Goal: Task Accomplishment & Management: Complete application form

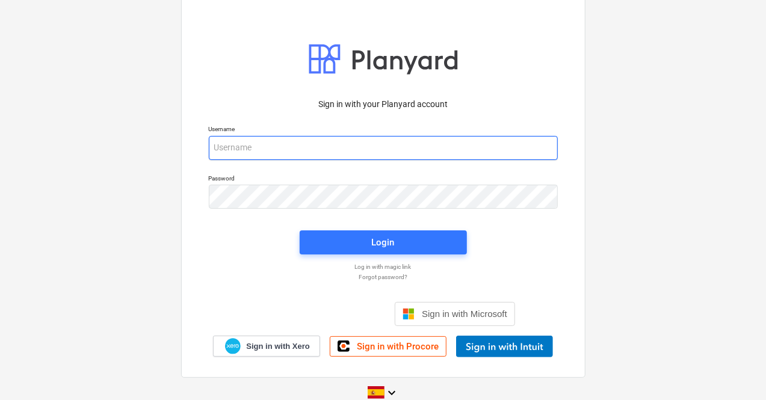
click at [246, 149] on input "email" at bounding box center [383, 148] width 349 height 24
paste input "[EMAIL_ADDRESS][DOMAIN_NAME]"
type input "[EMAIL_ADDRESS][DOMAIN_NAME]"
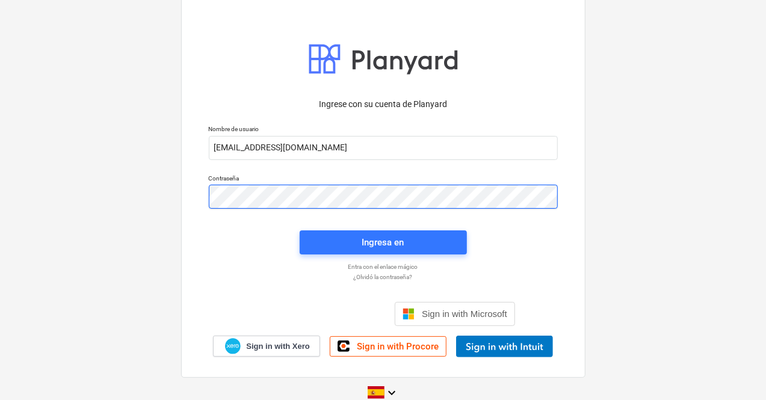
click at [368, 244] on div "Ingresa en" at bounding box center [383, 243] width 42 height 16
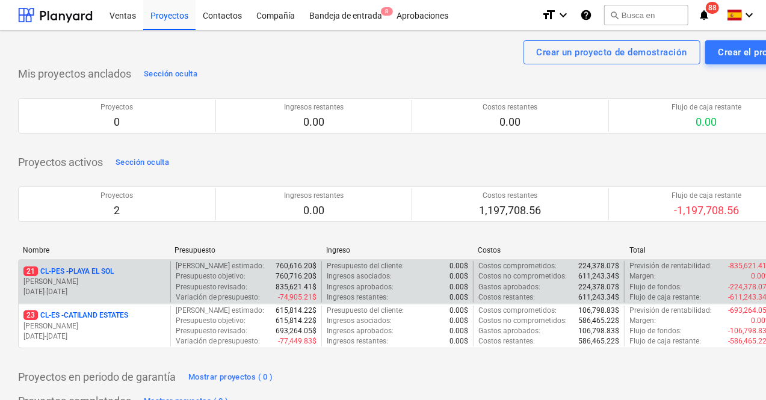
click at [118, 277] on p "[PERSON_NAME]" at bounding box center [94, 282] width 142 height 10
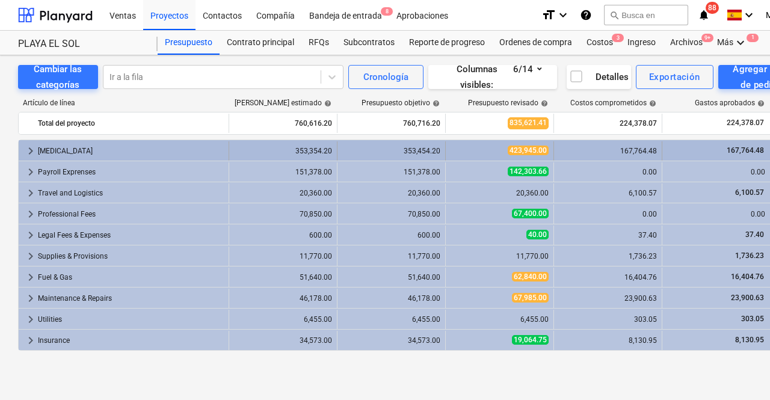
click at [46, 152] on div "[MEDICAL_DATA]" at bounding box center [131, 150] width 186 height 19
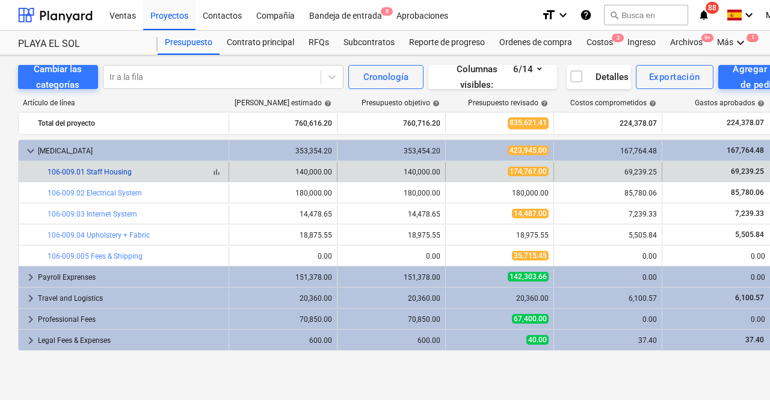
click at [103, 175] on link "106-009.01 Staff Housing" at bounding box center [90, 172] width 84 height 8
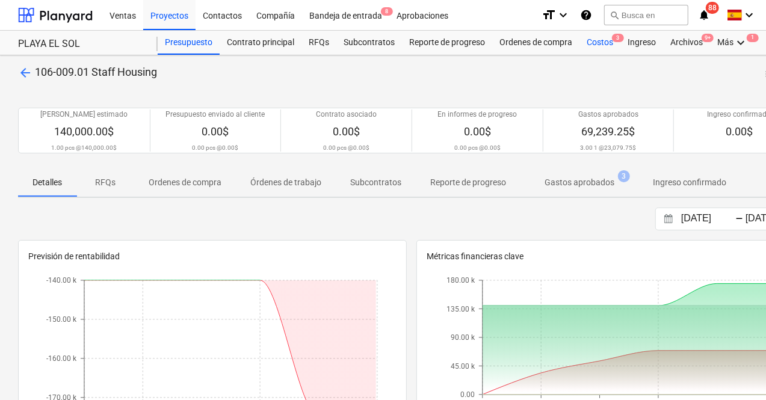
click at [601, 43] on div "Costos 3" at bounding box center [600, 43] width 41 height 24
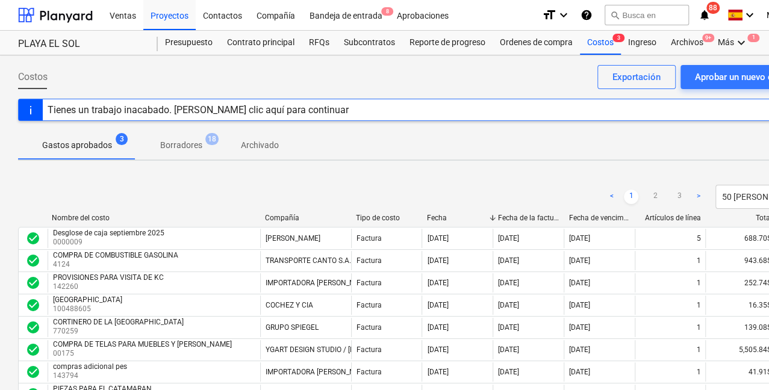
click at [701, 197] on link ">" at bounding box center [698, 197] width 14 height 14
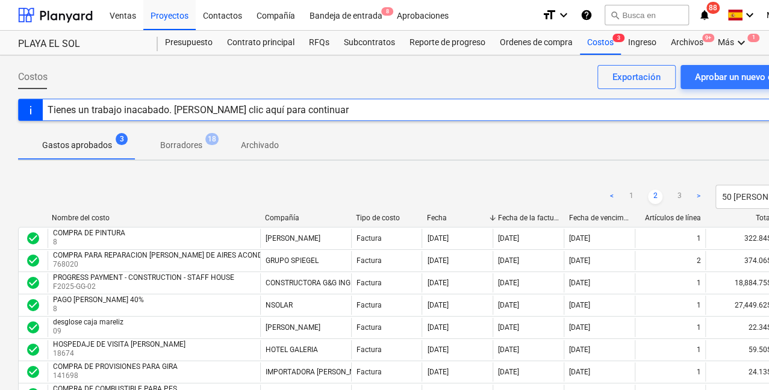
click at [610, 194] on link "<" at bounding box center [611, 197] width 14 height 14
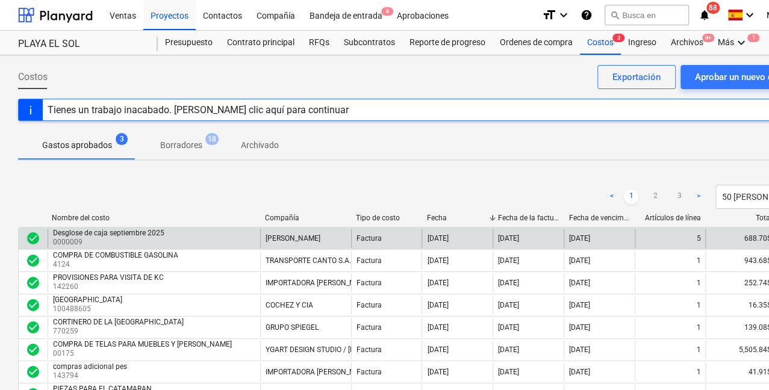
click at [751, 239] on div "688.70$" at bounding box center [740, 238] width 71 height 19
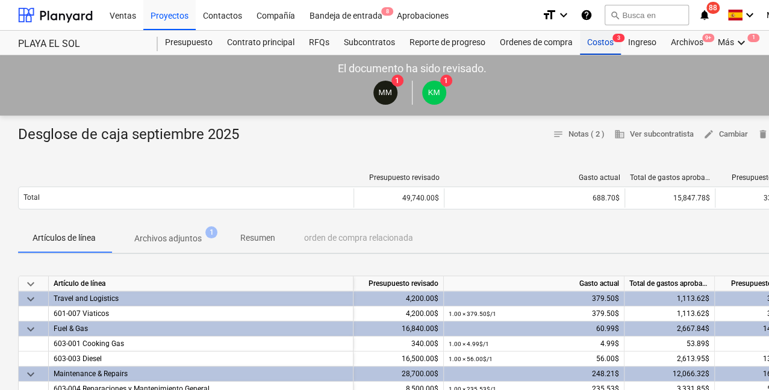
click at [596, 43] on div "Costos 3" at bounding box center [600, 43] width 41 height 24
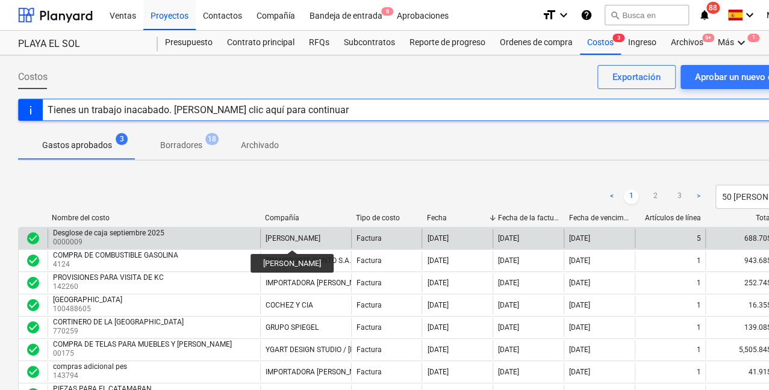
click at [295, 239] on div "[PERSON_NAME]" at bounding box center [292, 238] width 55 height 8
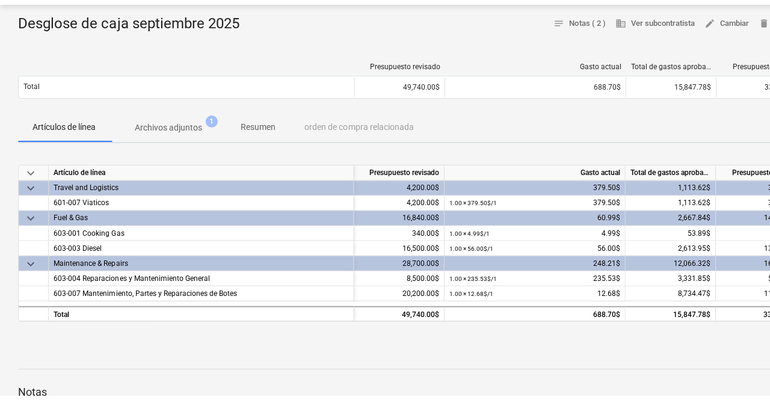
scroll to position [120, 0]
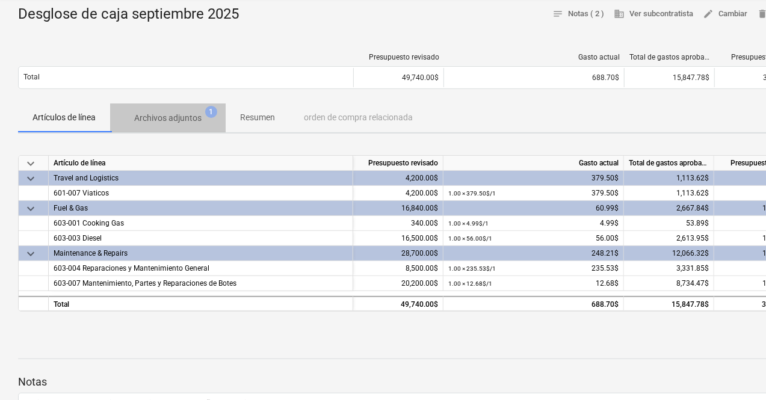
click at [171, 119] on p "Archivos adjuntos" at bounding box center [167, 118] width 67 height 13
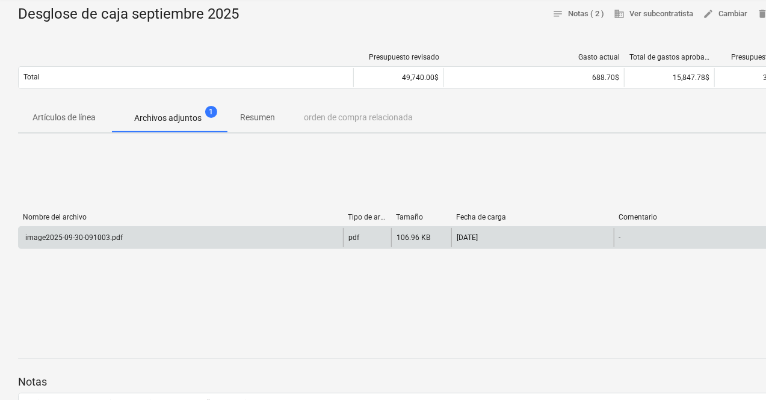
click at [82, 235] on div "image2025-09-30-091003.pdf" at bounding box center [72, 238] width 99 height 8
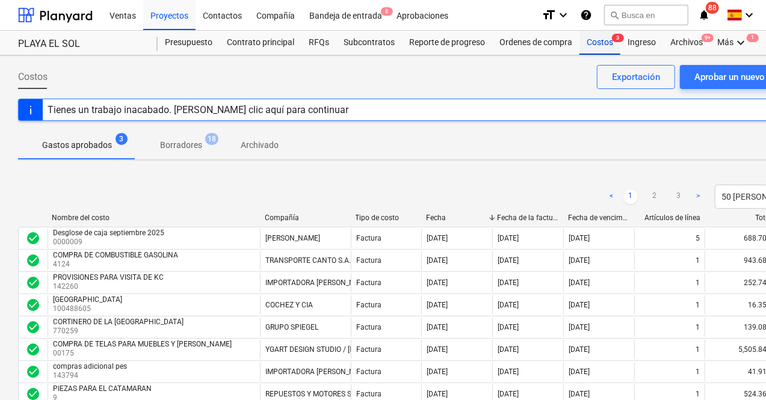
click at [595, 44] on div "Costos 3" at bounding box center [600, 43] width 41 height 24
click at [727, 74] on div "Aprobar un nuevo costo" at bounding box center [742, 77] width 96 height 16
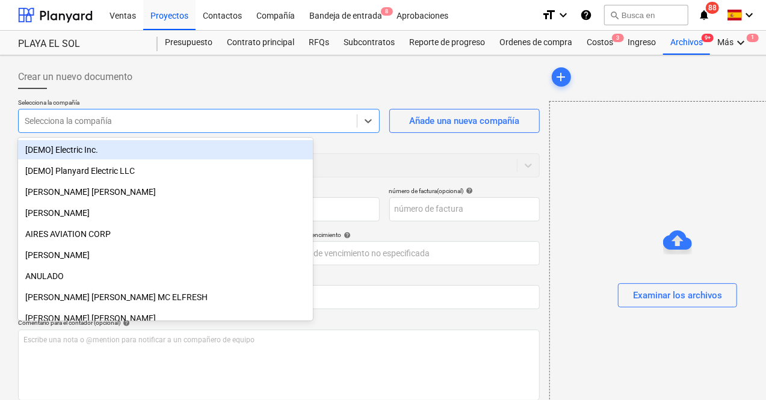
click at [111, 119] on div at bounding box center [188, 121] width 326 height 12
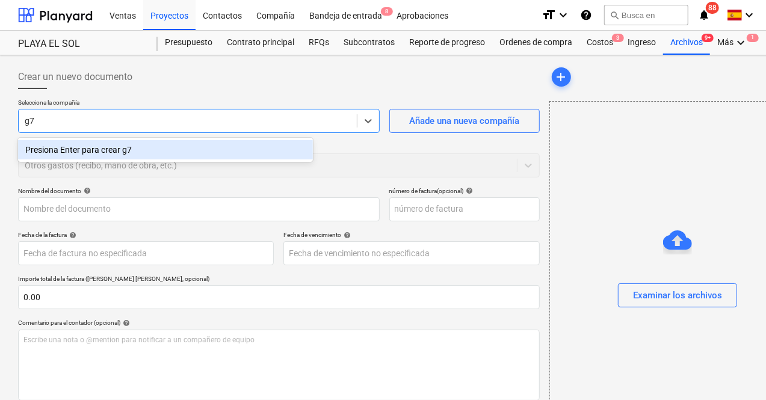
type input "g"
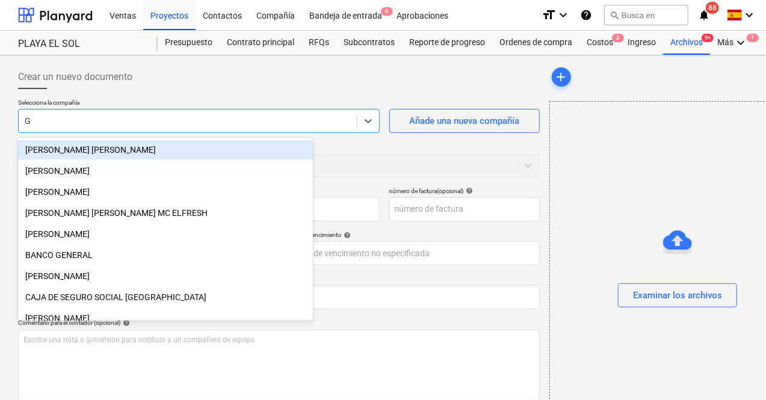
type input "G&"
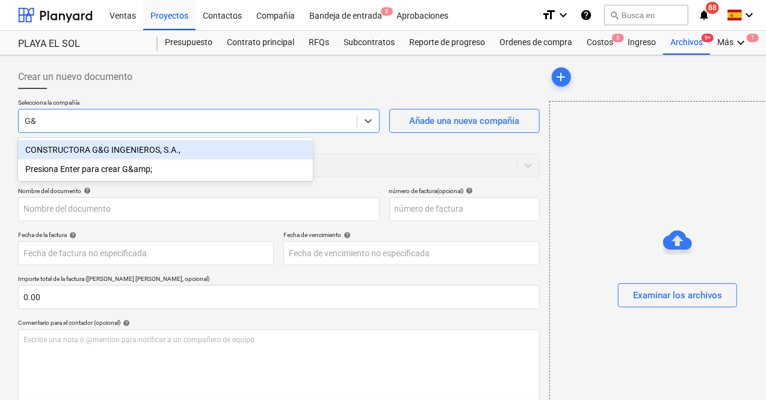
click at [96, 151] on div "CONSTRUCTORA G&G INGENIEROS, S.A.," at bounding box center [165, 149] width 295 height 19
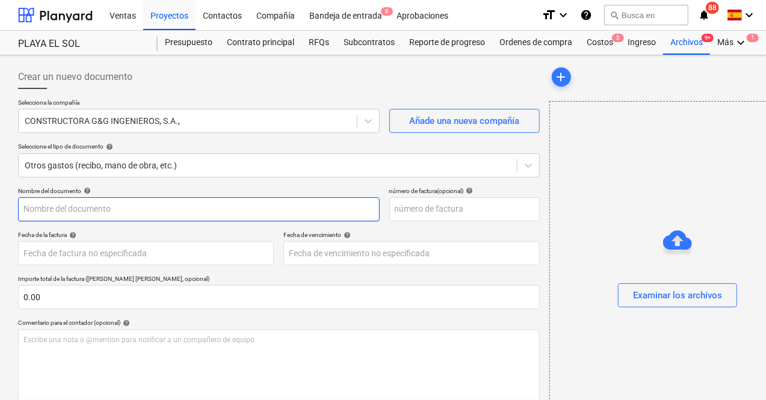
click at [86, 200] on input "text" at bounding box center [199, 209] width 362 height 24
type input "3 PAGO"
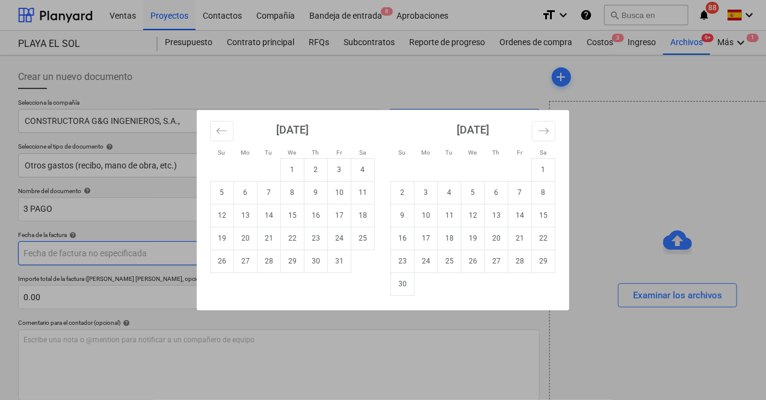
click at [100, 257] on body "Ventas Proyectos Contactos Compañía Bandeja de entrada 8 Aprobaciones format_si…" at bounding box center [383, 200] width 766 height 400
click at [323, 215] on td "16" at bounding box center [316, 215] width 23 height 23
type input "[DATE]"
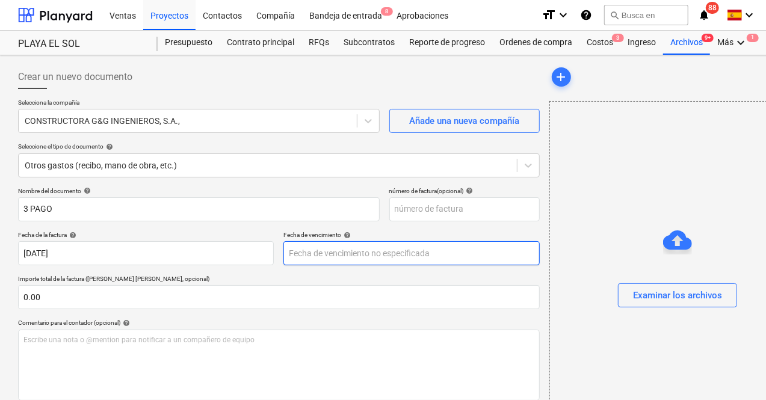
click at [262, 247] on body "Ventas Proyectos Contactos Compañía Bandeja de entrada 8 Aprobaciones format_si…" at bounding box center [383, 200] width 766 height 400
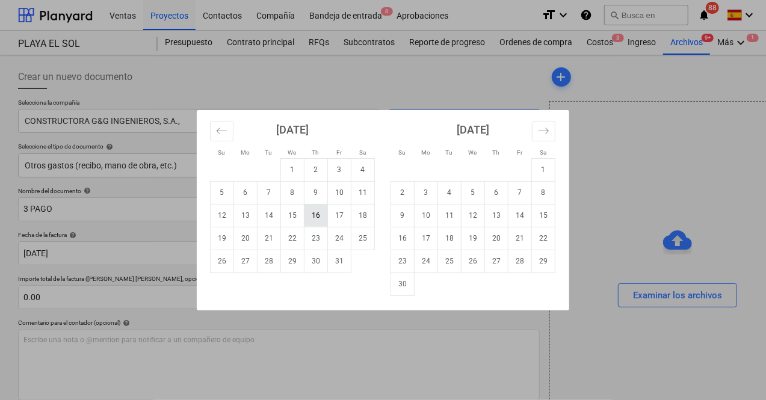
click at [315, 215] on td "16" at bounding box center [316, 215] width 23 height 23
type input "[DATE]"
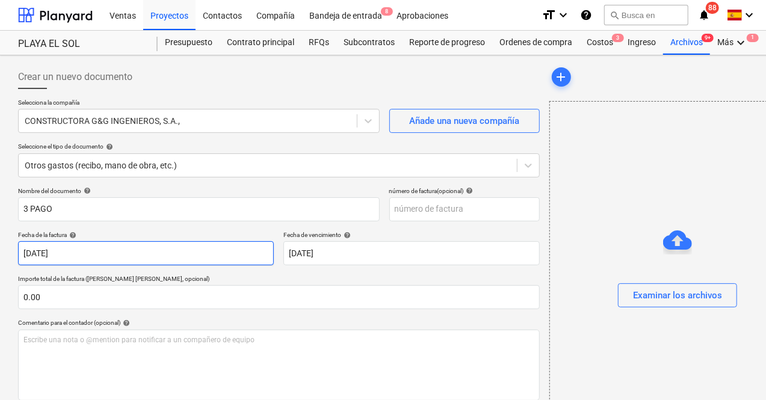
click at [77, 261] on body "Ventas Proyectos Contactos Compañía Bandeja de entrada 8 Aprobaciones format_si…" at bounding box center [383, 200] width 766 height 400
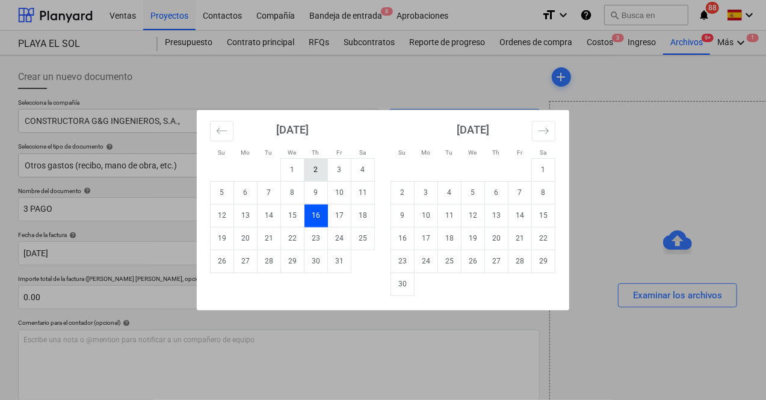
click at [313, 173] on td "2" at bounding box center [316, 169] width 23 height 23
type input "[DATE]"
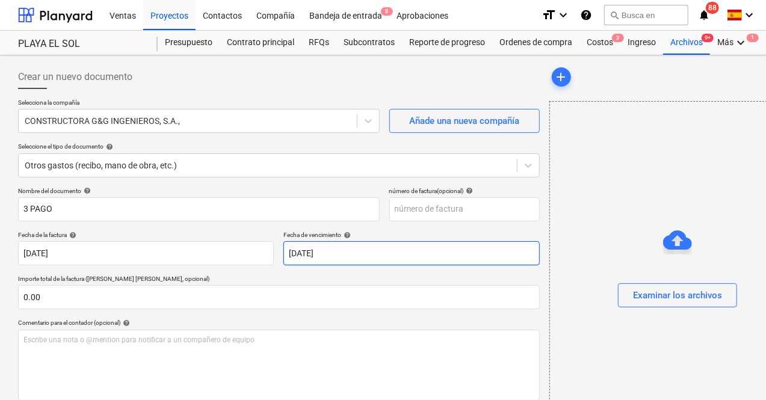
click at [270, 261] on body "Ventas Proyectos Contactos Compañía Bandeja de entrada 8 Aprobaciones format_si…" at bounding box center [383, 200] width 766 height 400
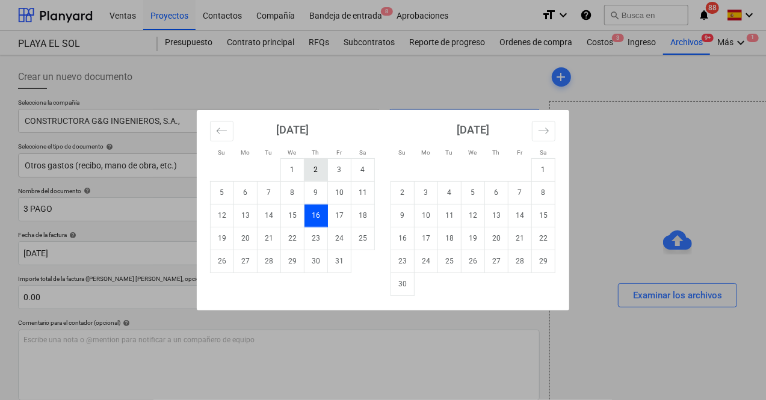
click at [318, 171] on td "2" at bounding box center [316, 169] width 23 height 23
type input "[DATE]"
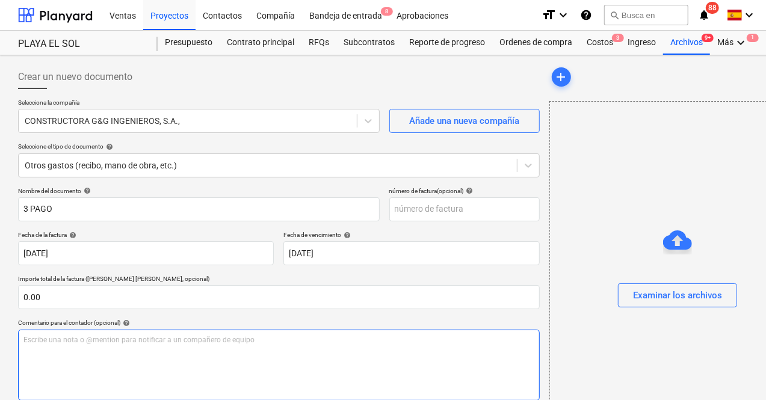
click at [81, 348] on div "Escribe una nota o @mention para notificar a un compañero de equipo ﻿" at bounding box center [279, 365] width 522 height 71
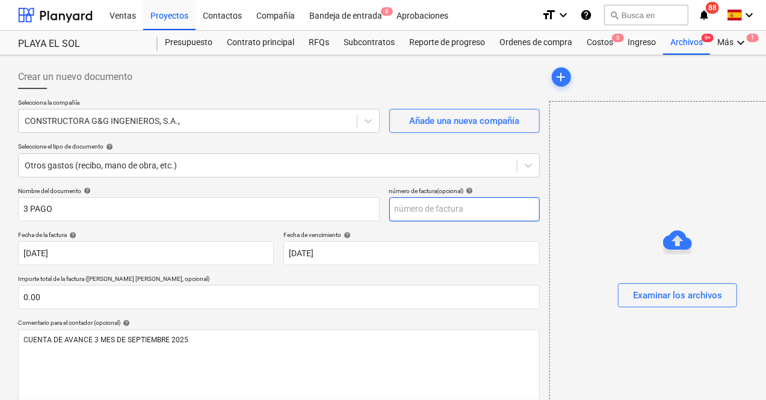
click at [389, 209] on input "text" at bounding box center [464, 209] width 150 height 24
type input "3"
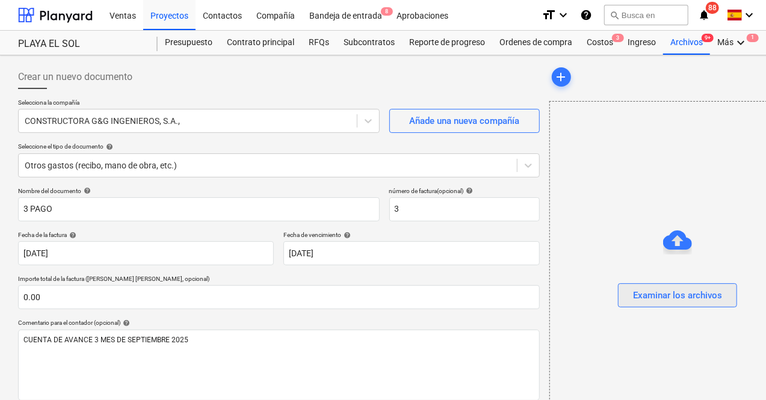
click at [633, 300] on div "Examinar los archivos" at bounding box center [677, 296] width 89 height 16
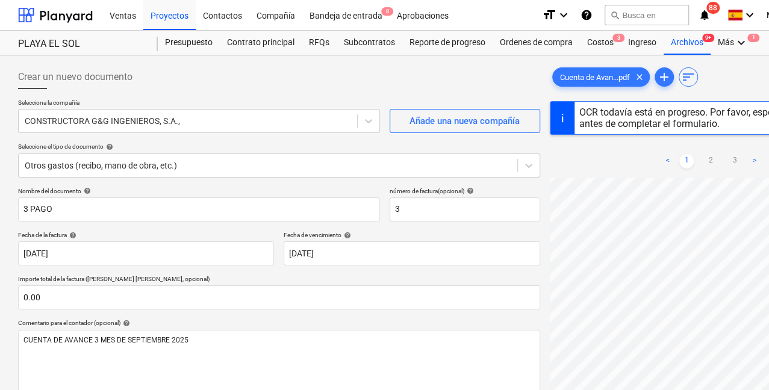
scroll to position [153, 0]
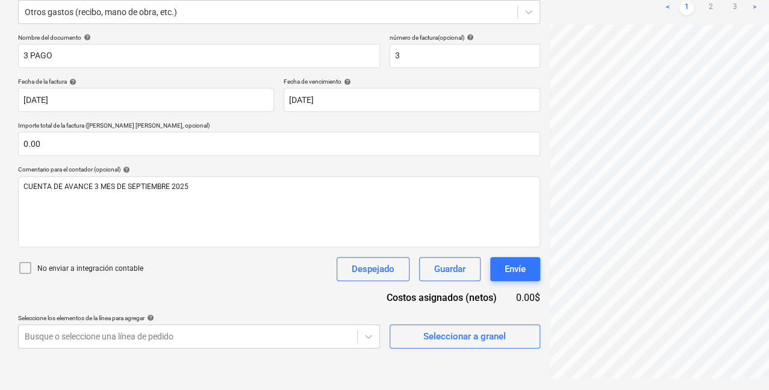
scroll to position [121, 0]
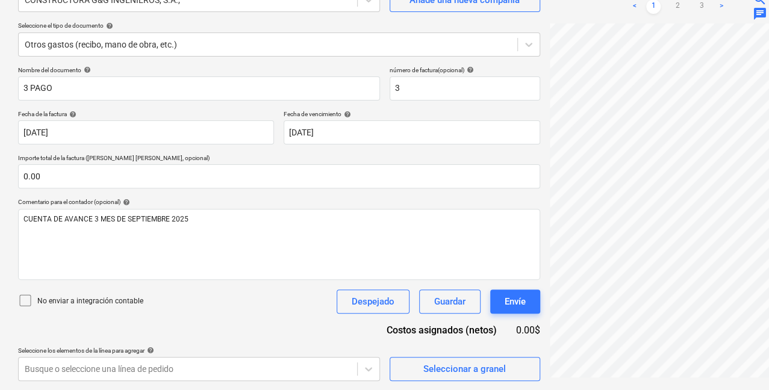
click at [613, 379] on div at bounding box center [677, 201] width 256 height 356
drag, startPoint x: 613, startPoint y: 379, endPoint x: 646, endPoint y: 379, distance: 33.7
click at [669, 373] on div at bounding box center [677, 201] width 256 height 356
drag, startPoint x: 642, startPoint y: 380, endPoint x: 372, endPoint y: 388, distance: 269.7
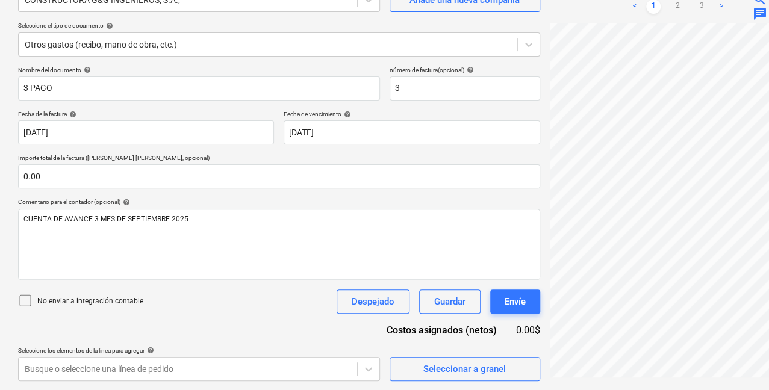
click at [383, 389] on div "Crear un nuevo documento Selecciona la compañía CONSTRUCTORA G&G INGENIEROS, S.…" at bounding box center [411, 162] width 823 height 456
click at [545, 381] on div "Cuenta de Avan...pdf clear add sort < 1 2 3 > zoom_in zoom_out chat 0 save_alt" at bounding box center [677, 162] width 265 height 447
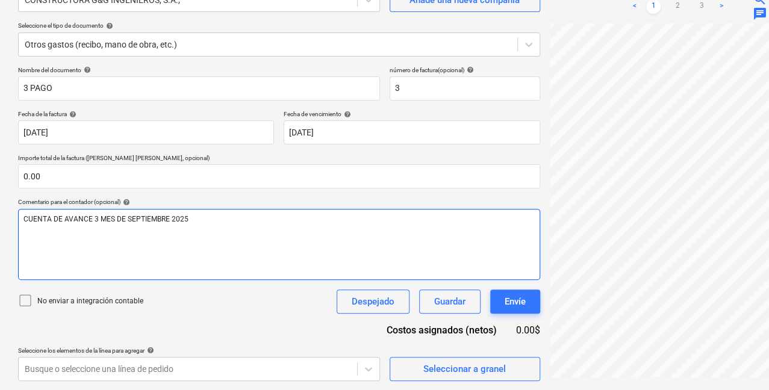
click at [246, 240] on div "CUENTA DE AVANCE 3 MES DE SEPTIEMBRE 2025" at bounding box center [279, 244] width 522 height 71
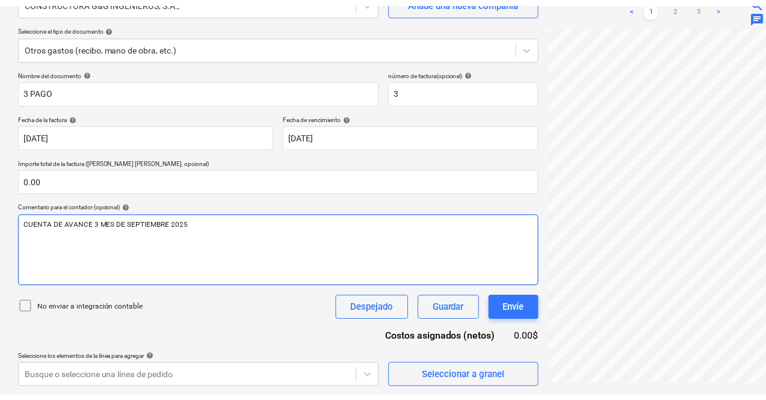
scroll to position [10, 0]
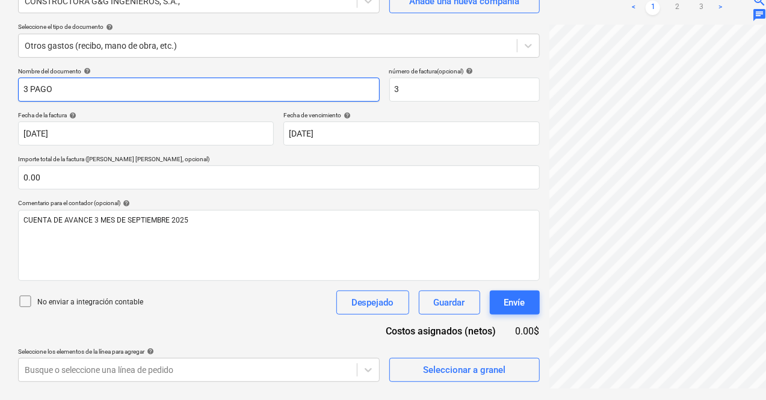
click at [87, 90] on input "3 PAGO" at bounding box center [199, 90] width 362 height 24
click at [64, 91] on input "3 PAGO SE STAFF HOUSE" at bounding box center [199, 90] width 362 height 24
type input "3 PAGO DE STAFF HOUSE"
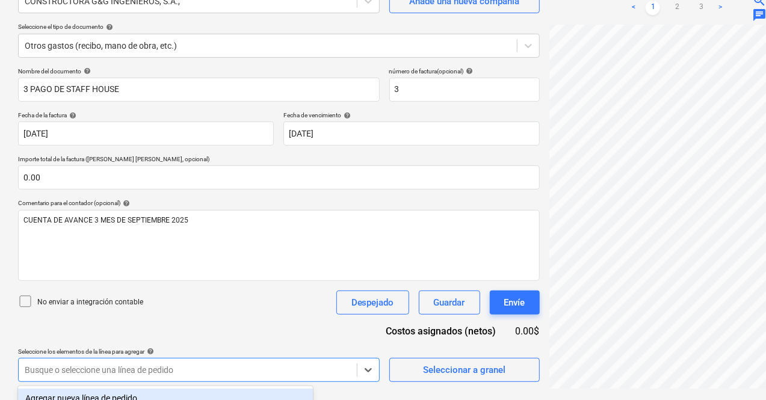
click at [150, 280] on body "Ventas Proyectos Contactos Compañía Bandeja de entrada 8 Aprobaciones format_si…" at bounding box center [383, 80] width 766 height 400
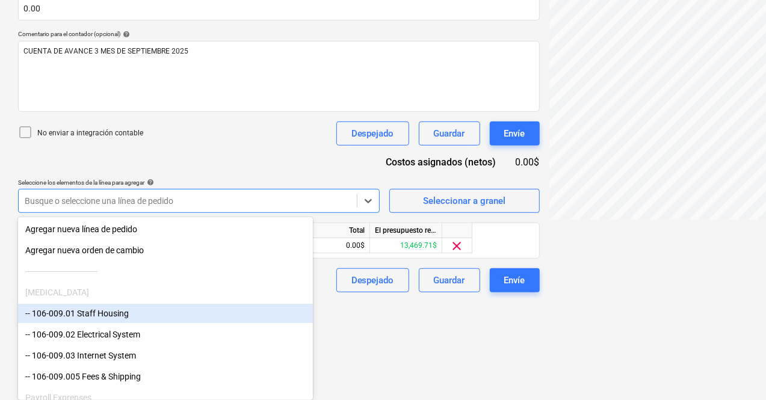
click at [120, 317] on div "-- 106-009.01 Staff Housing" at bounding box center [165, 313] width 295 height 19
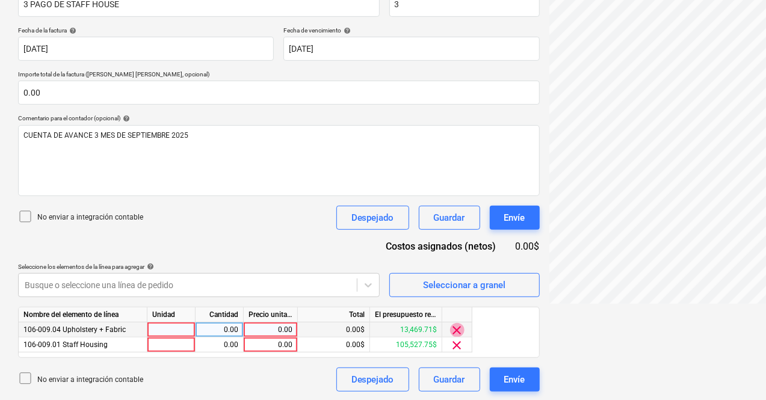
click at [457, 325] on span "clear" at bounding box center [457, 330] width 14 height 14
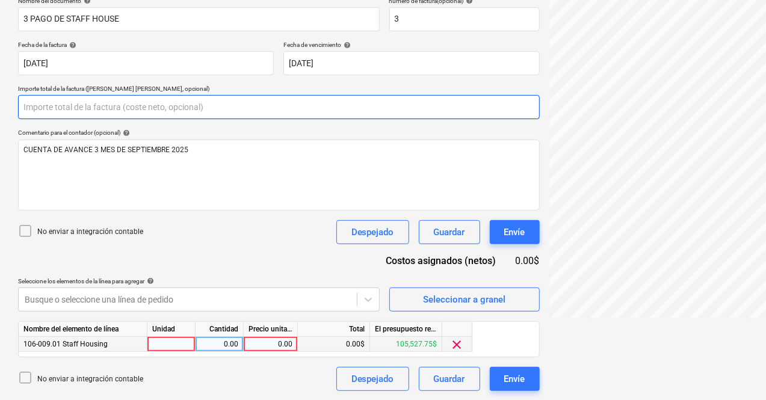
click at [88, 102] on input "text" at bounding box center [279, 107] width 522 height 24
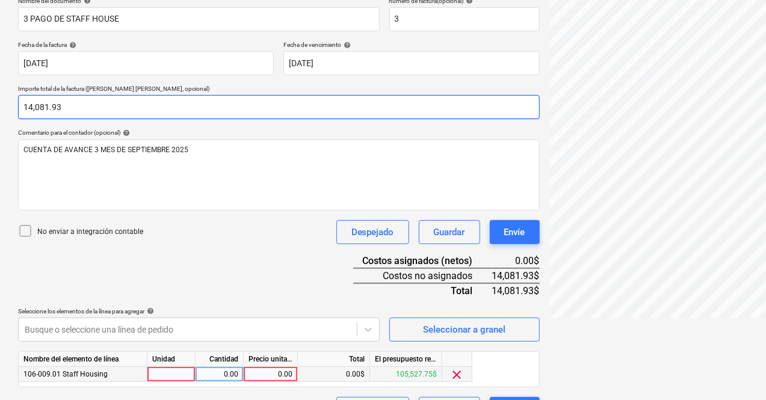
type input "14,081.93"
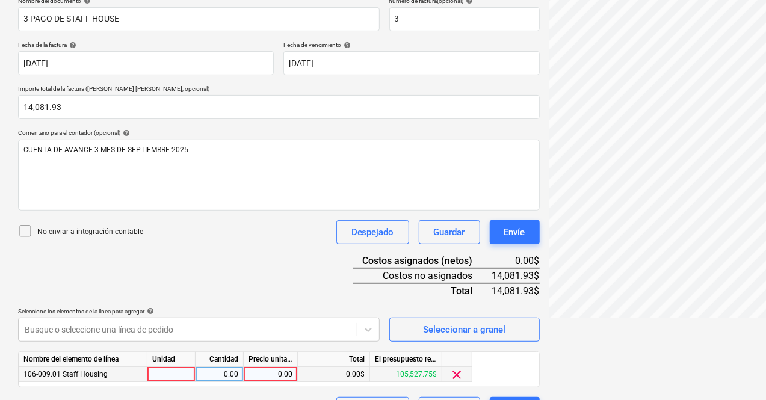
click at [179, 376] on div at bounding box center [171, 374] width 48 height 15
type input "1"
click at [223, 380] on div "0.00" at bounding box center [219, 374] width 38 height 15
type input "1"
click at [253, 367] on div "0.00" at bounding box center [271, 374] width 44 height 15
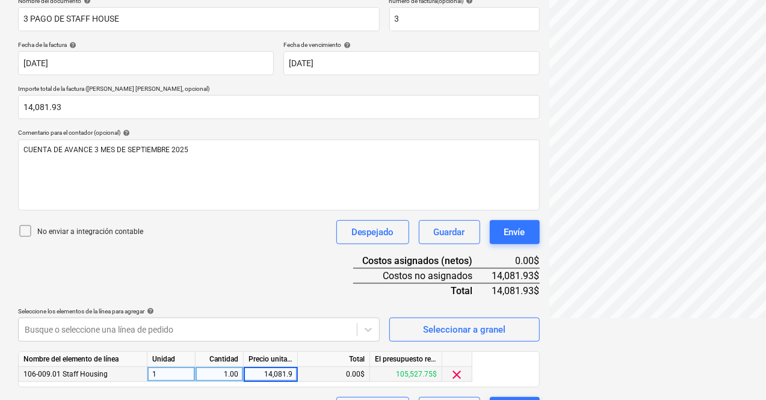
type input "14,081.93"
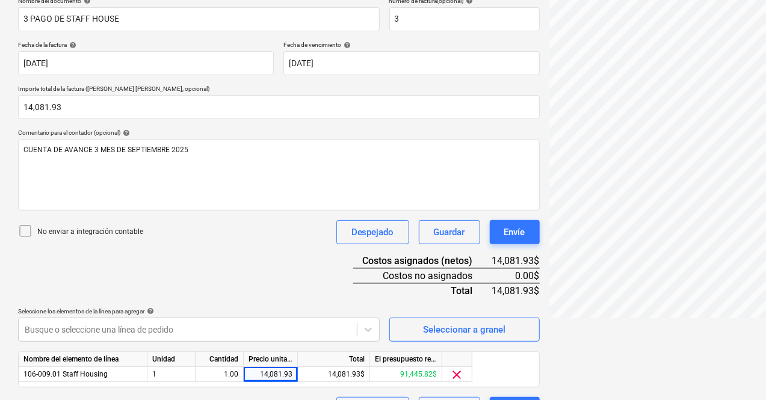
drag, startPoint x: 571, startPoint y: 390, endPoint x: 563, endPoint y: 386, distance: 8.1
click at [570, 389] on div "Cuenta de Avan...pdf clear add sort < 1 2 3 > zoom_in zoom_out chat 0 save_alt" at bounding box center [677, 148] width 265 height 556
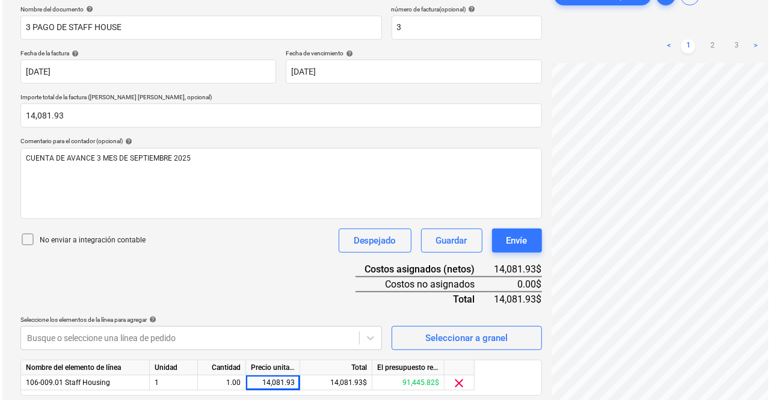
scroll to position [220, 0]
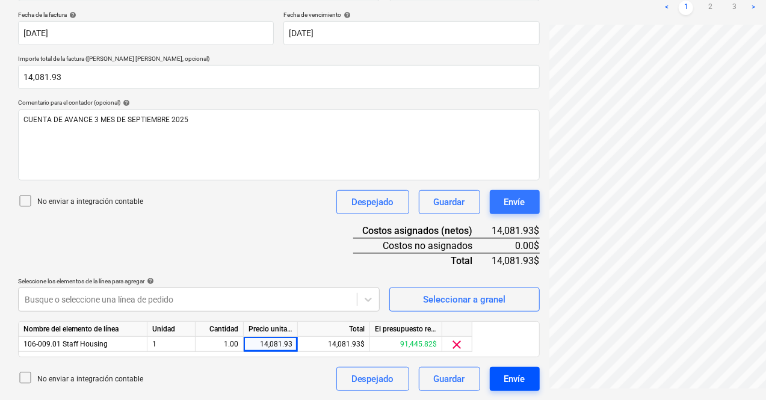
click at [490, 377] on button "Envíe" at bounding box center [515, 379] width 50 height 24
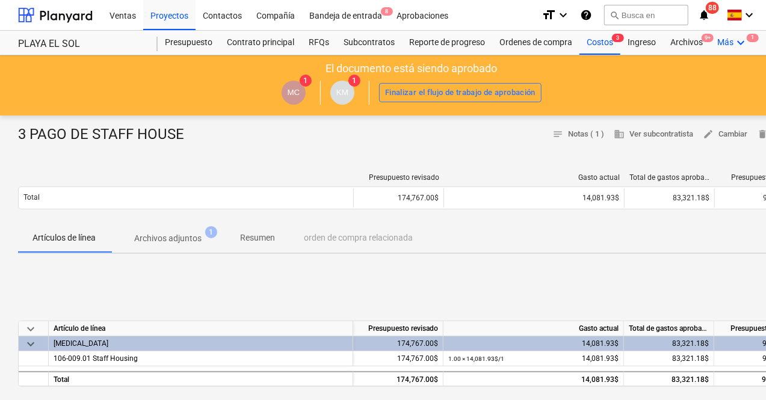
click at [739, 43] on icon "keyboard_arrow_down" at bounding box center [741, 43] width 14 height 14
click at [739, 43] on div at bounding box center [383, 200] width 766 height 400
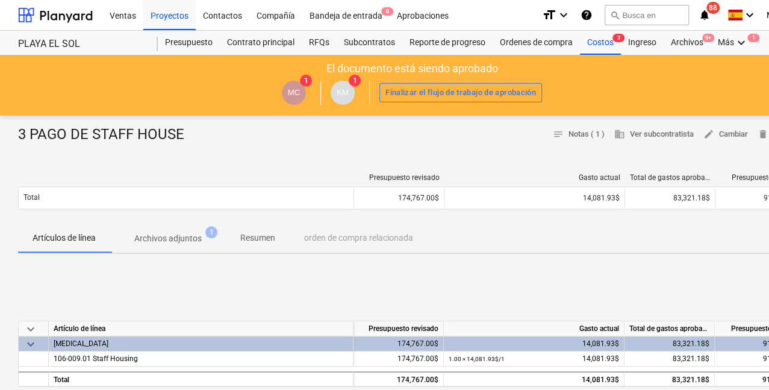
click at [765, 14] on div "format_size keyboard_arrow_down help search Busca en notifications 88 keyboard_…" at bounding box center [674, 15] width 264 height 30
click at [766, 15] on span "M. Chi" at bounding box center [777, 15] width 23 height 10
click at [752, 69] on div "Desconecta." at bounding box center [769, 66] width 72 height 19
